Goal: Find specific page/section: Find specific page/section

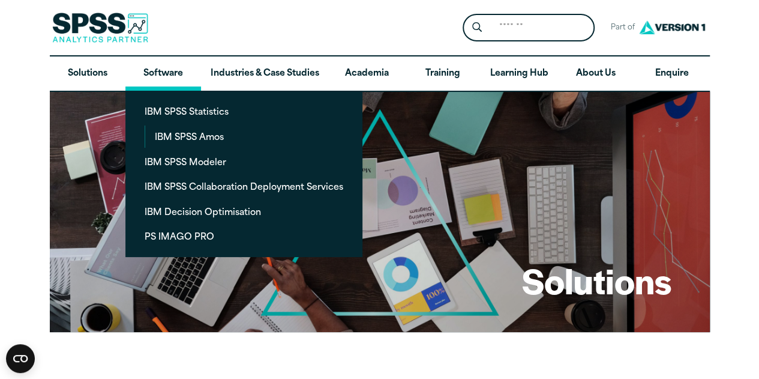
click at [146, 71] on link "Software" at bounding box center [163, 73] width 76 height 35
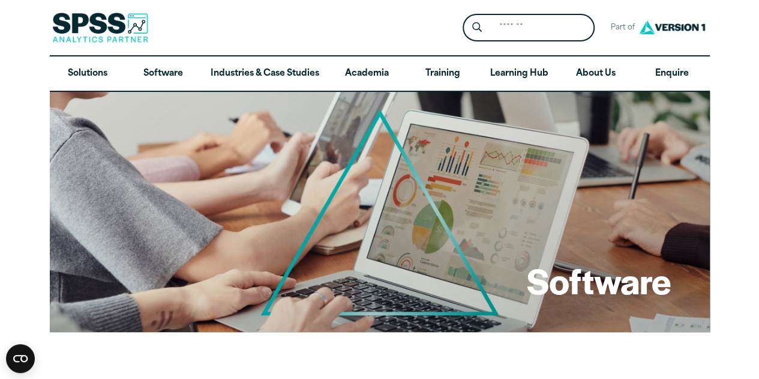
click at [146, 71] on link "Software" at bounding box center [163, 73] width 76 height 35
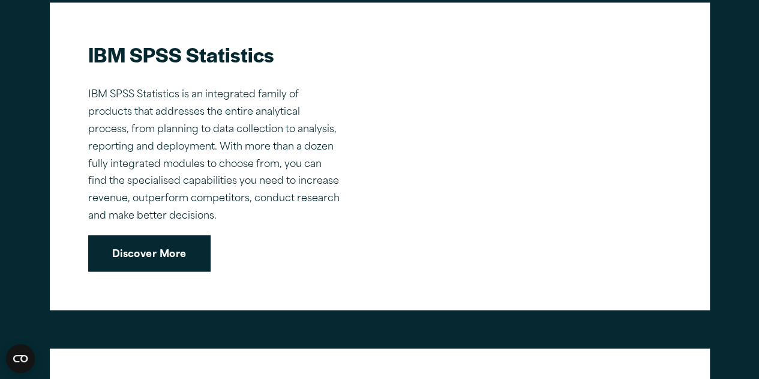
scroll to position [888, 0]
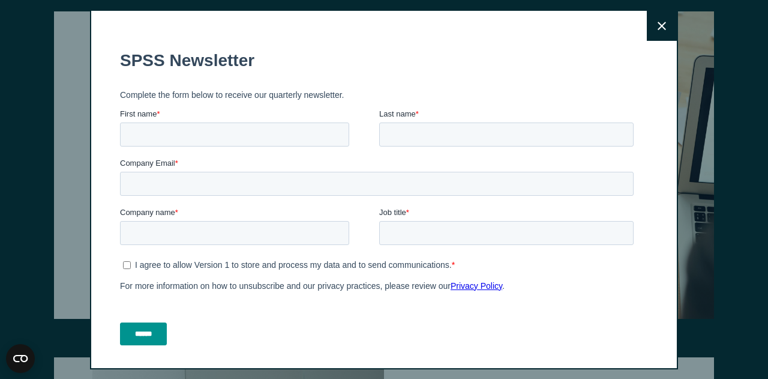
click at [658, 23] on icon at bounding box center [662, 26] width 8 height 9
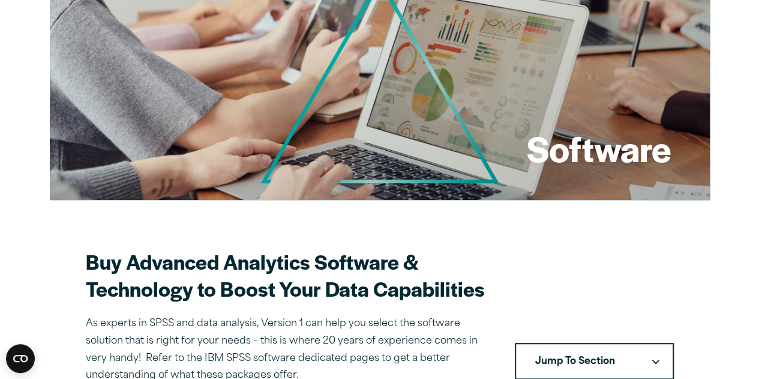
scroll to position [0, 0]
